Goal: Information Seeking & Learning: Learn about a topic

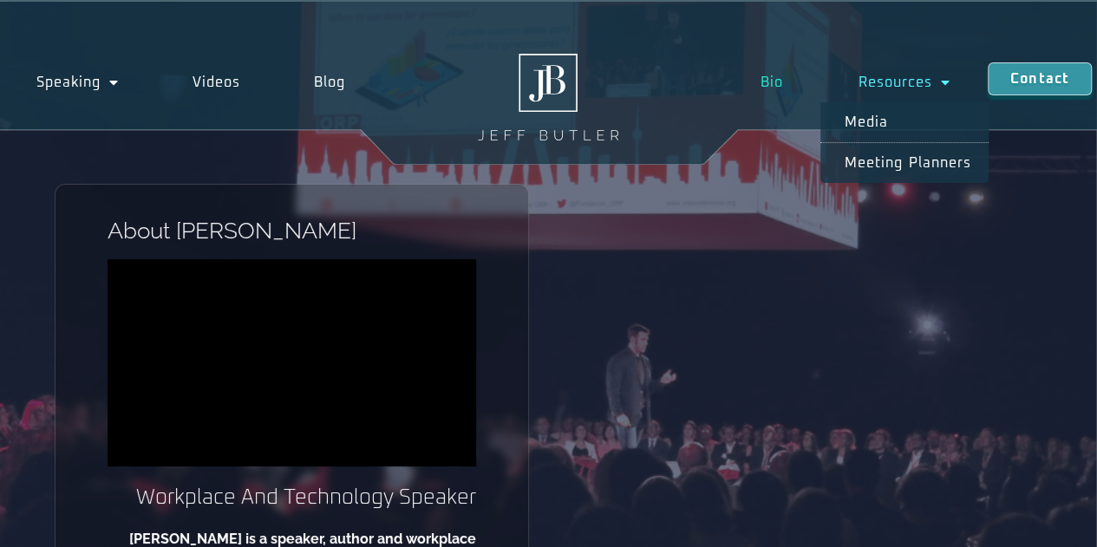
click at [898, 79] on link "Resources" at bounding box center [903, 82] width 167 height 40
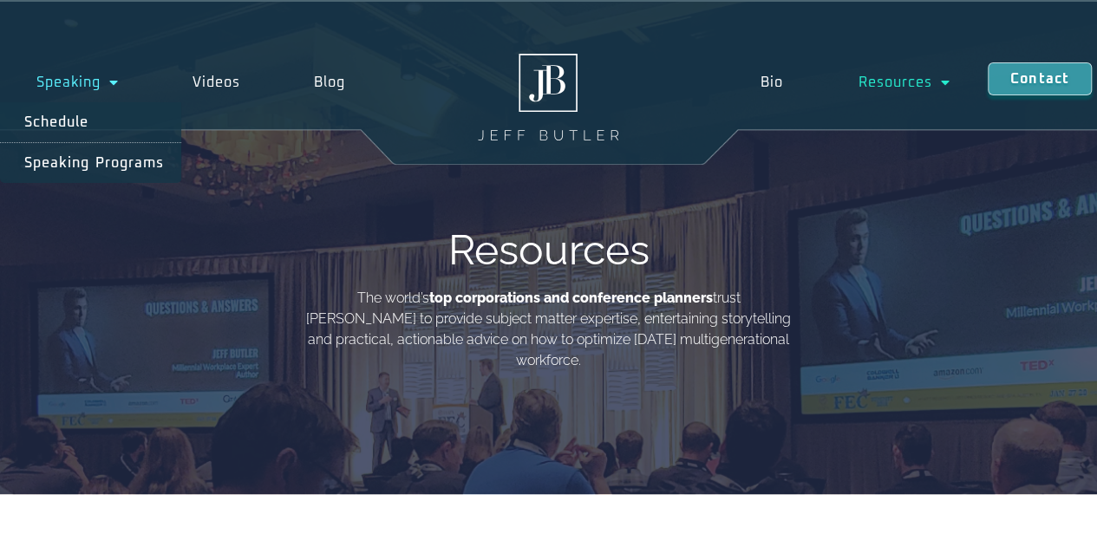
click at [113, 90] on span "Menu" at bounding box center [110, 82] width 18 height 31
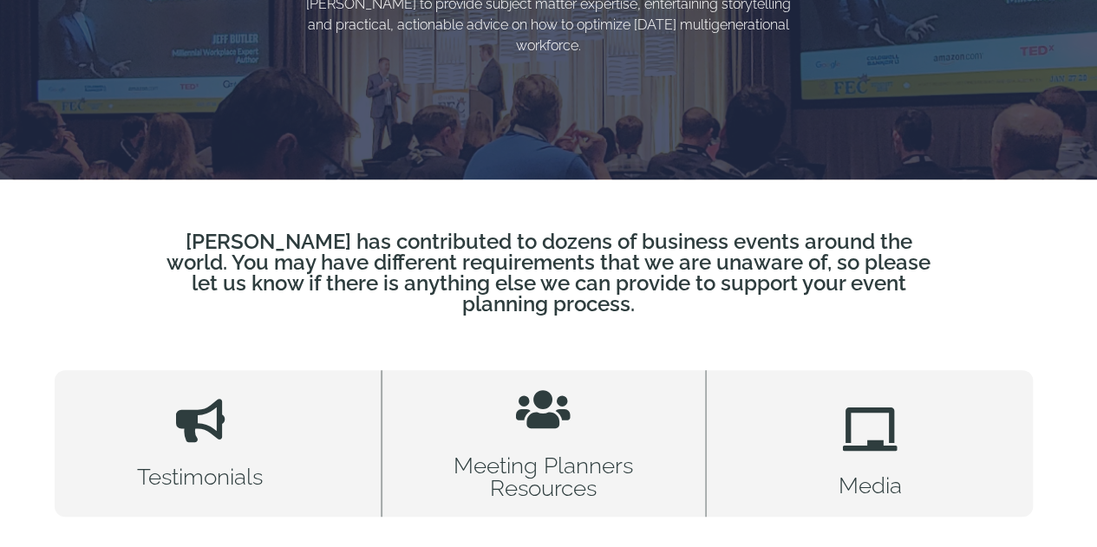
scroll to position [347, 0]
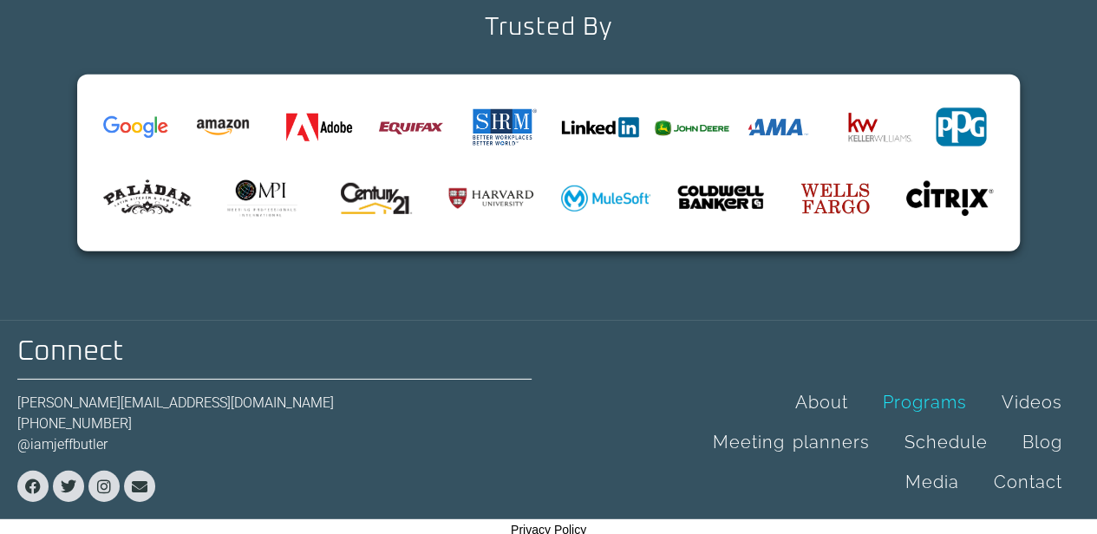
scroll to position [5695, 0]
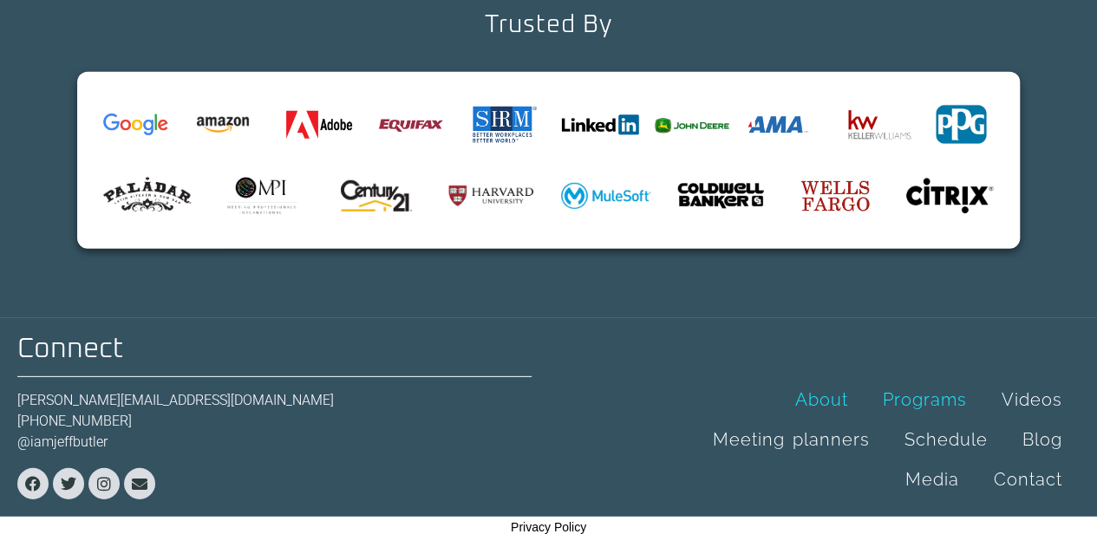
click at [798, 380] on link "About" at bounding box center [822, 400] width 88 height 40
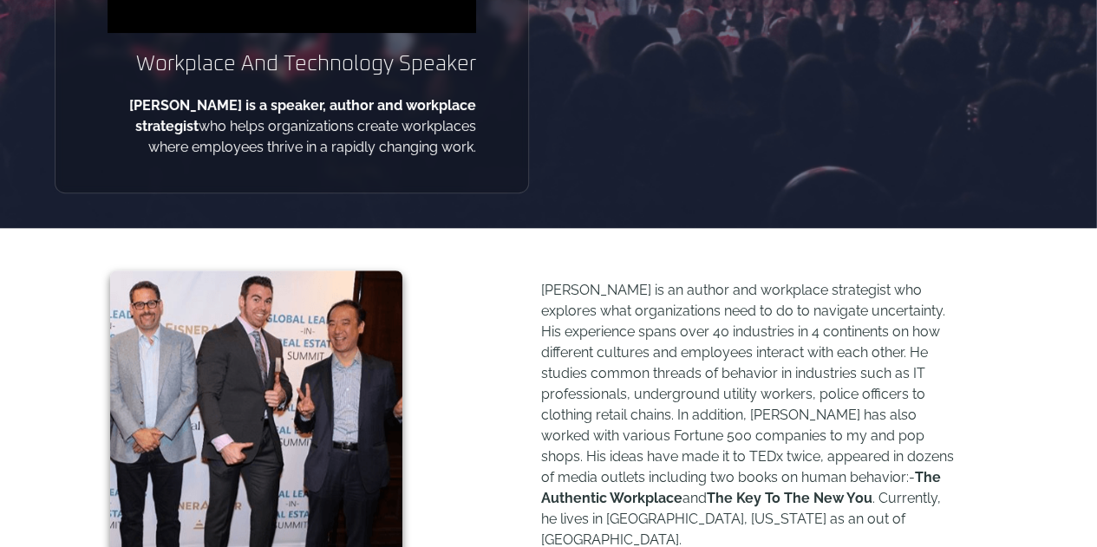
scroll to position [780, 0]
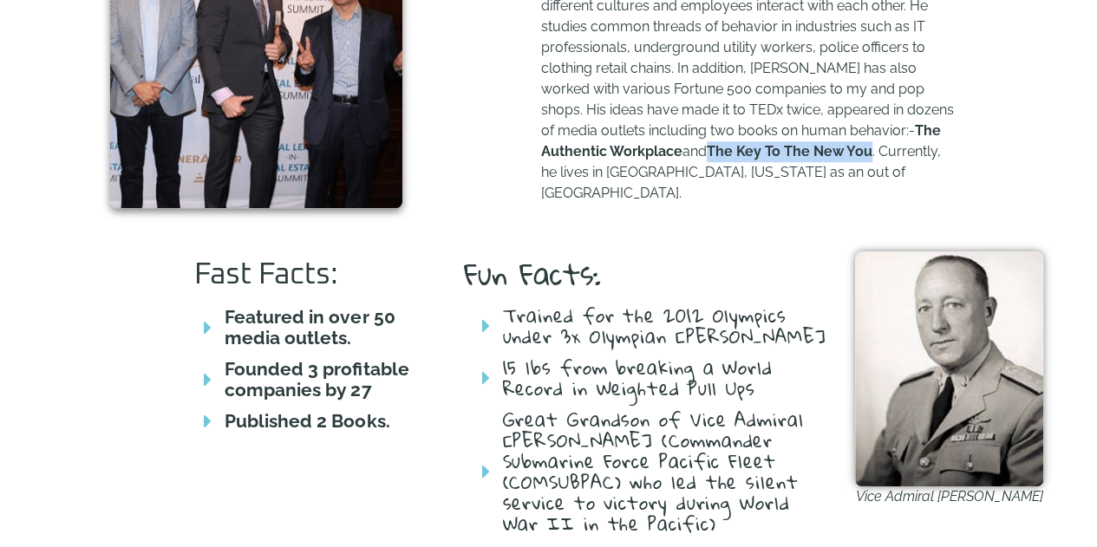
drag, startPoint x: 647, startPoint y: 155, endPoint x: 804, endPoint y: 153, distance: 156.9
click at [804, 153] on b "The Key To The New You" at bounding box center [790, 151] width 166 height 16
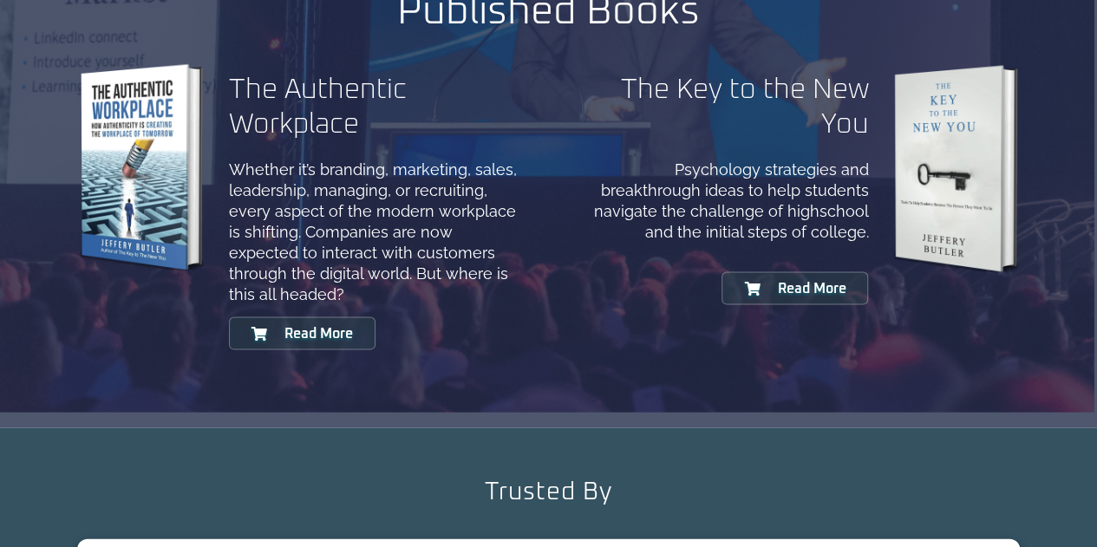
scroll to position [1647, 0]
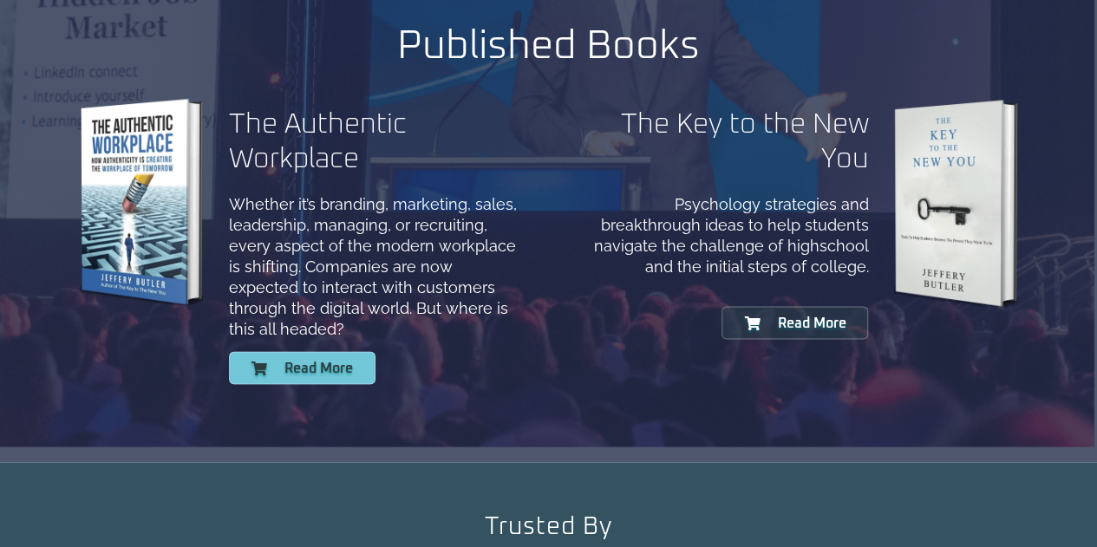
click at [291, 365] on span "Read More" at bounding box center [318, 368] width 68 height 14
